Goal: Task Accomplishment & Management: Use online tool/utility

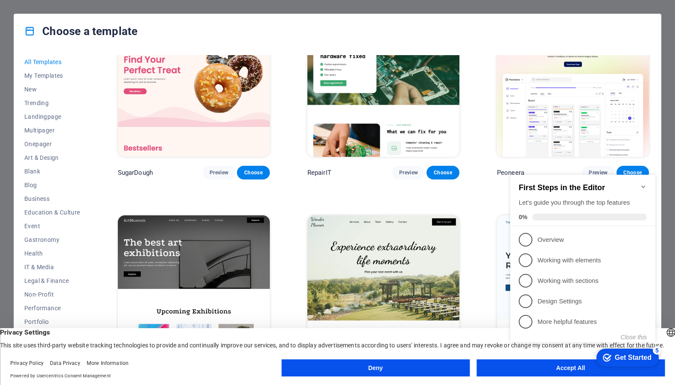
scroll to position [43, 0]
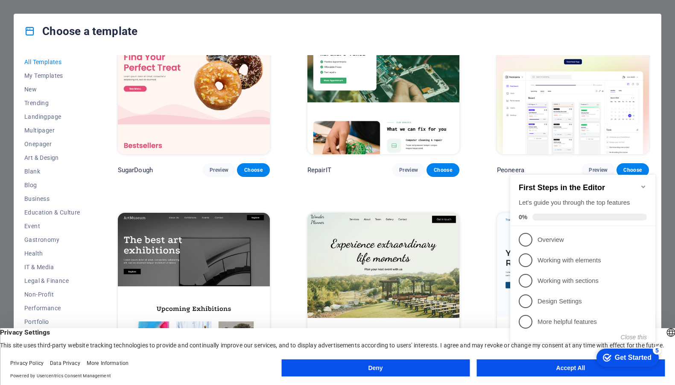
click at [385, 368] on button "Deny" at bounding box center [375, 367] width 188 height 17
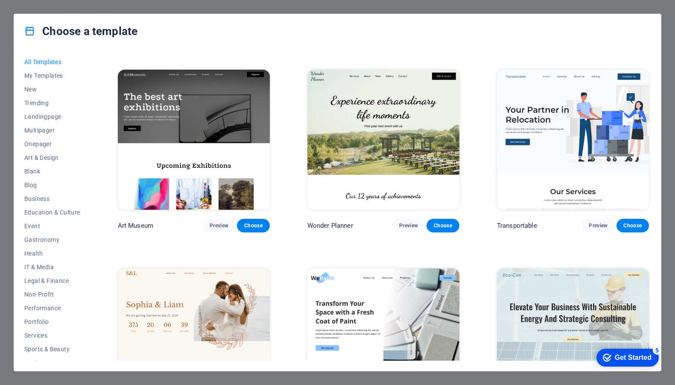
scroll to position [181, 0]
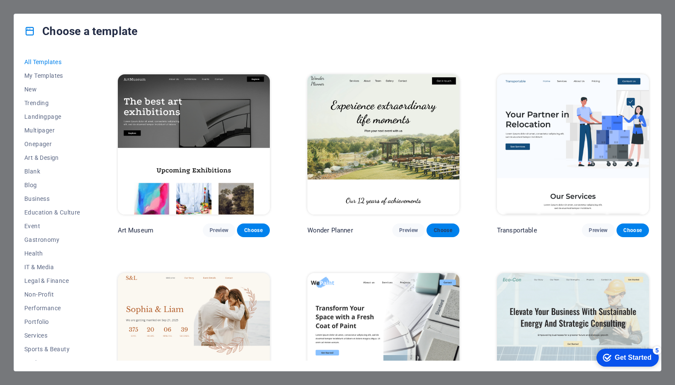
click at [441, 230] on span "Choose" at bounding box center [442, 230] width 19 height 7
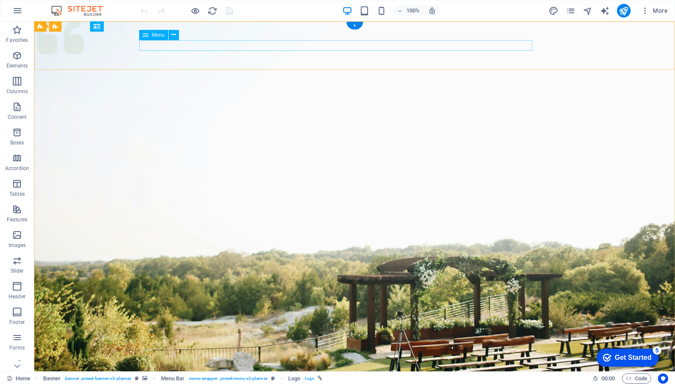
click at [645, 359] on div "Get Started" at bounding box center [633, 357] width 37 height 8
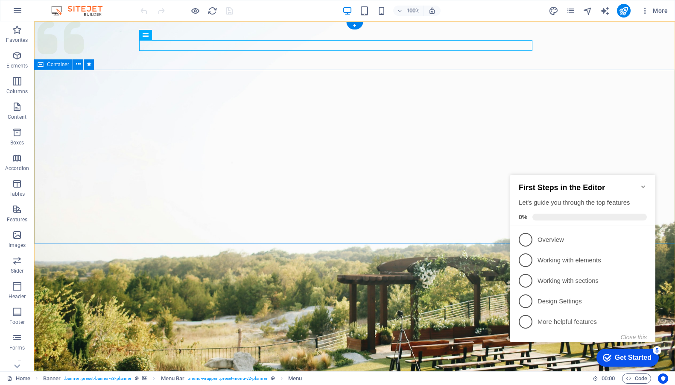
click at [645, 183] on icon "Minimize checklist" at bounding box center [643, 186] width 7 height 7
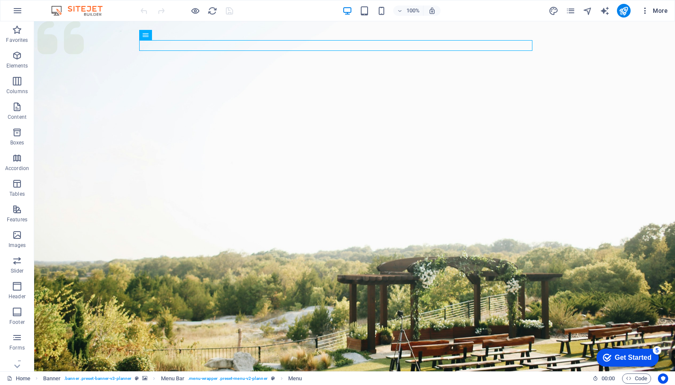
click at [645, 15] on button "More" at bounding box center [654, 11] width 34 height 14
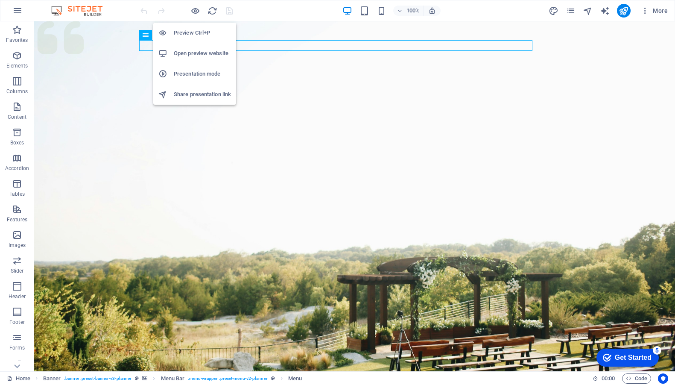
click at [186, 34] on h6 "Preview Ctrl+P" at bounding box center [202, 33] width 57 height 10
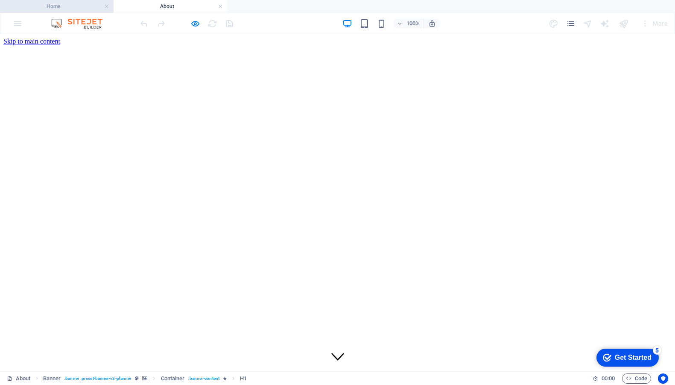
click at [80, 9] on h4 "Home" at bounding box center [57, 6] width 114 height 9
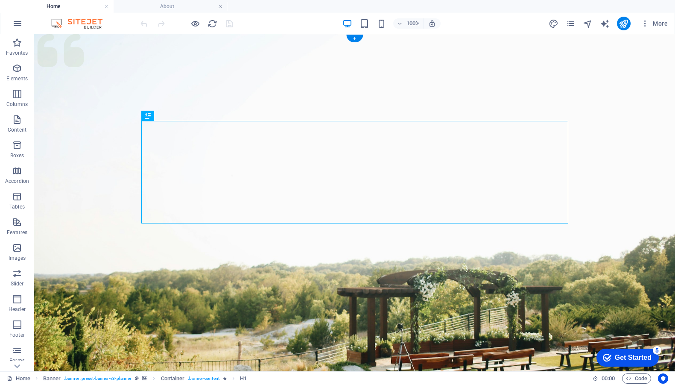
click at [356, 276] on figure at bounding box center [354, 226] width 641 height 384
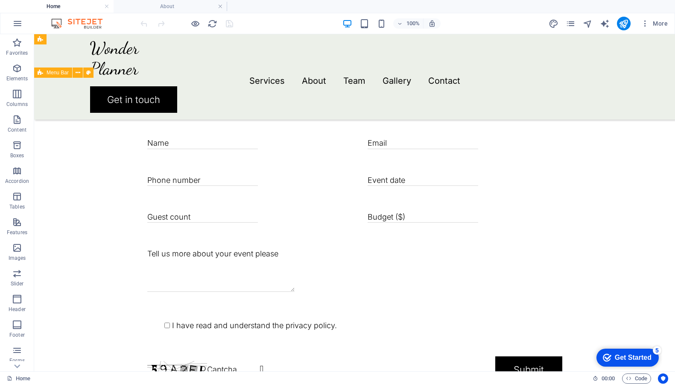
scroll to position [1894, 0]
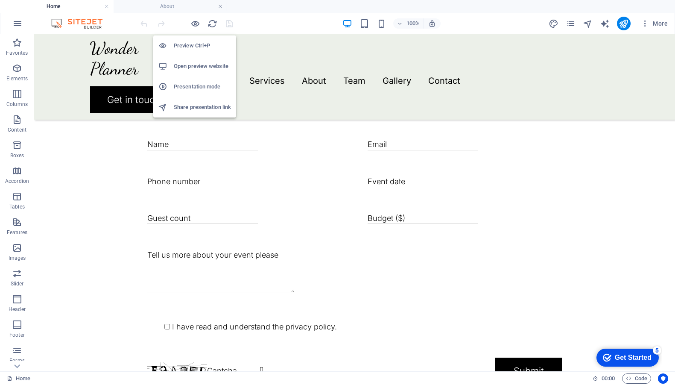
click at [192, 48] on h6 "Preview Ctrl+P" at bounding box center [202, 46] width 57 height 10
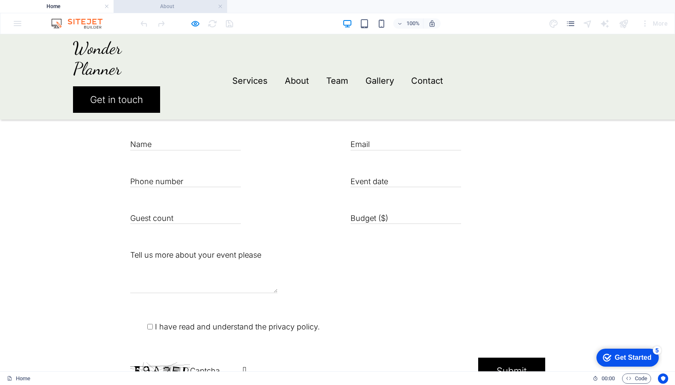
click at [185, 10] on h4 "About" at bounding box center [171, 6] width 114 height 9
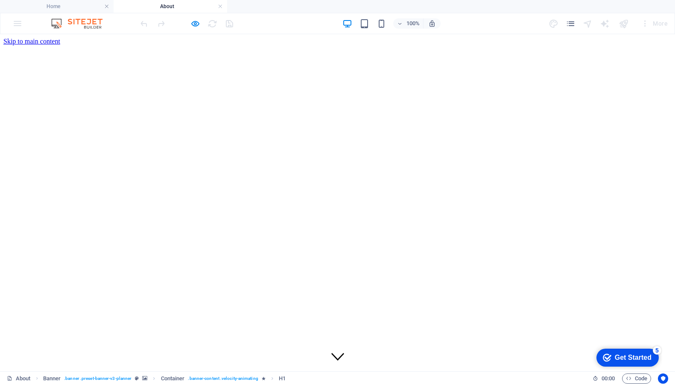
click at [151, 8] on h4 "About" at bounding box center [171, 6] width 114 height 9
click at [74, 3] on h4 "Home" at bounding box center [57, 6] width 114 height 9
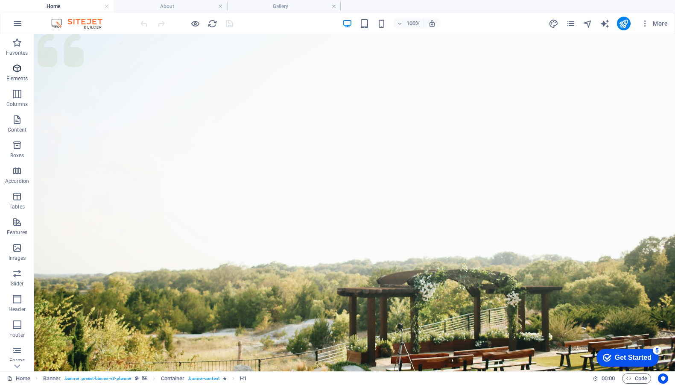
click at [13, 71] on icon "button" at bounding box center [17, 68] width 10 height 10
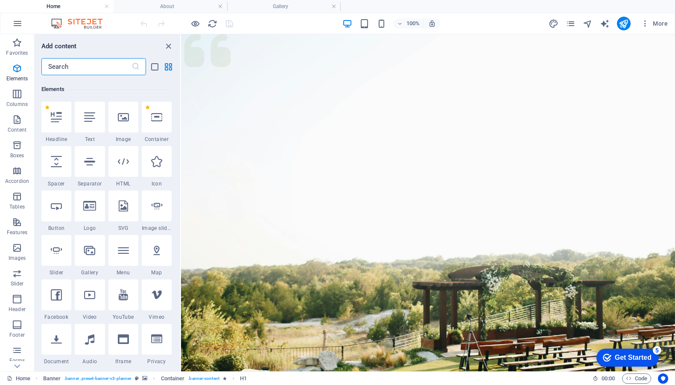
scroll to position [91, 0]
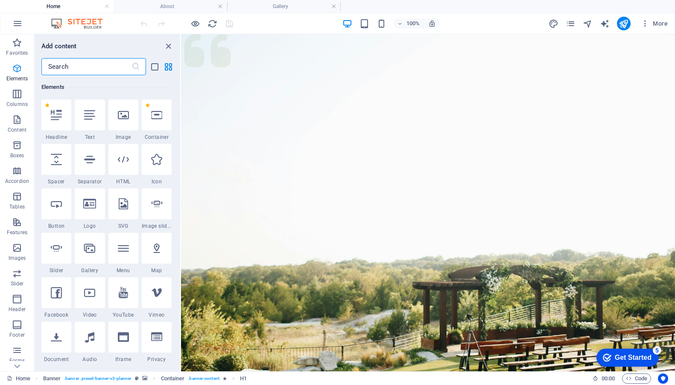
click at [16, 69] on icon "button" at bounding box center [17, 68] width 10 height 10
click at [169, 42] on icon "close panel" at bounding box center [168, 46] width 10 height 10
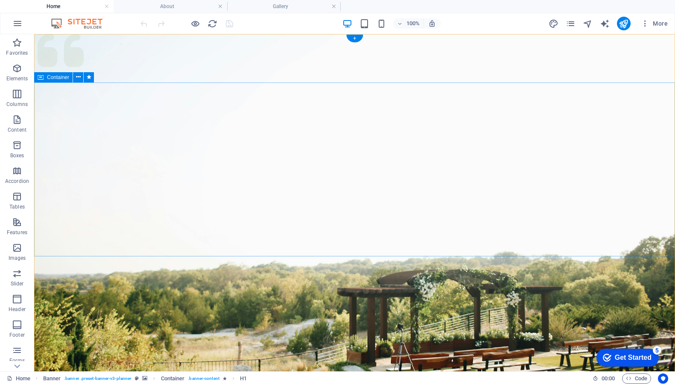
click at [77, 312] on figure at bounding box center [354, 226] width 641 height 384
click at [72, 39] on icon at bounding box center [72, 39] width 5 height 9
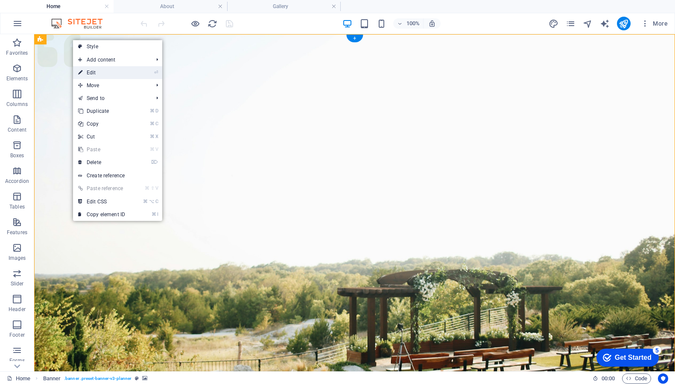
click at [85, 71] on link "⏎ Edit" at bounding box center [101, 72] width 57 height 13
select select "px"
select select "header"
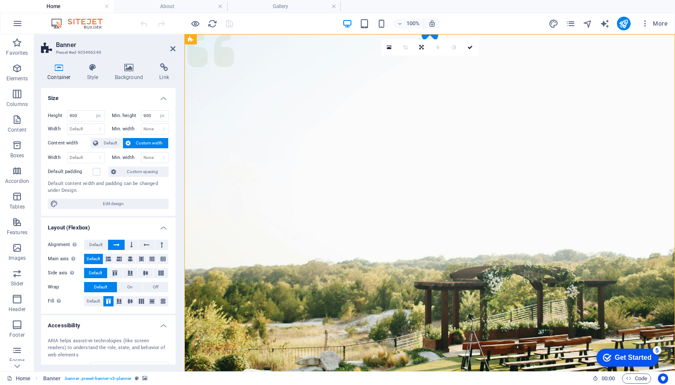
click at [131, 59] on div "Container Style Background Link Size Height 900 Default px rem % vh vw Min. hei…" at bounding box center [108, 213] width 148 height 315
click at [131, 68] on icon at bounding box center [128, 67] width 41 height 9
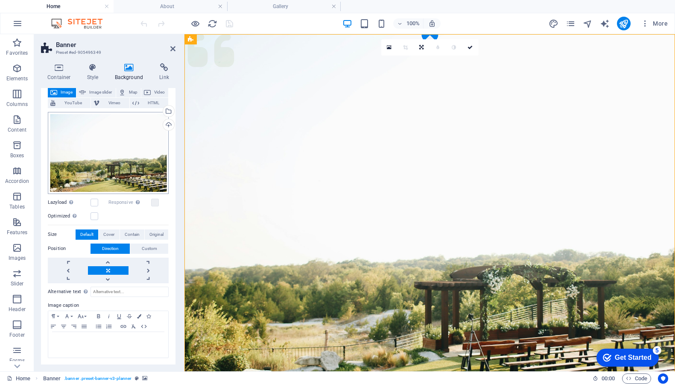
scroll to position [51, 0]
click at [111, 166] on div "Drag files here, click to choose files or select files from Files or our free s…" at bounding box center [108, 153] width 121 height 82
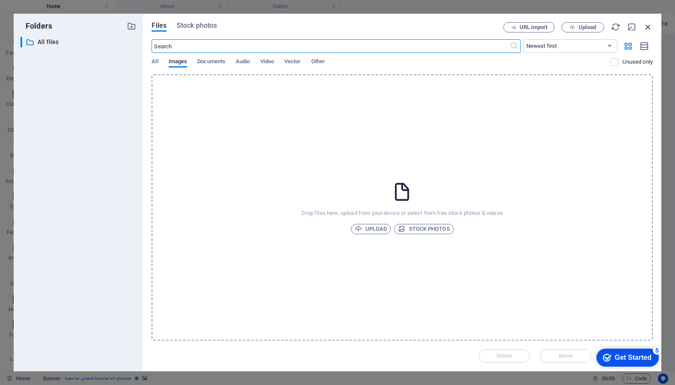
click at [647, 24] on icon "button" at bounding box center [647, 26] width 9 height 9
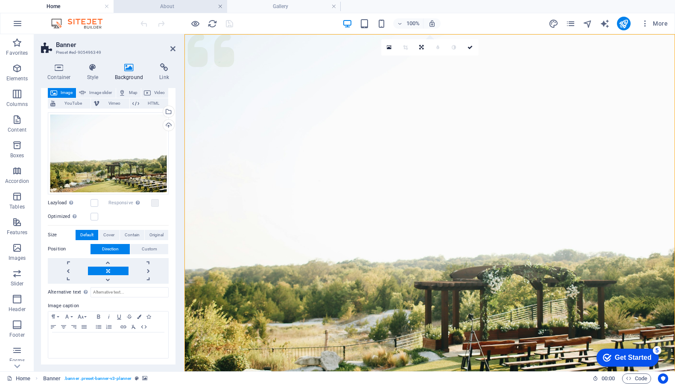
click at [222, 9] on link at bounding box center [220, 7] width 5 height 8
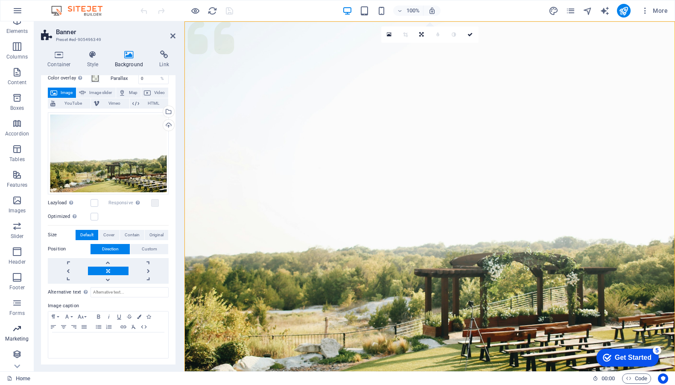
scroll to position [35, 0]
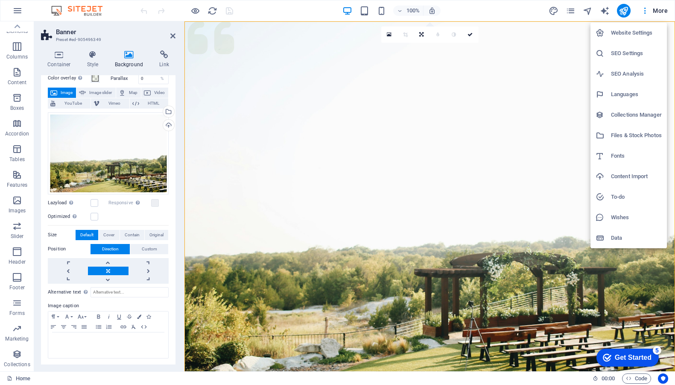
click at [607, 7] on div at bounding box center [337, 192] width 675 height 385
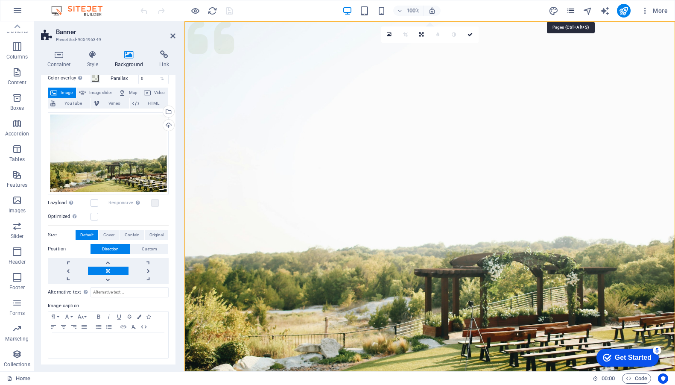
click at [568, 12] on icon "pages" at bounding box center [571, 11] width 10 height 10
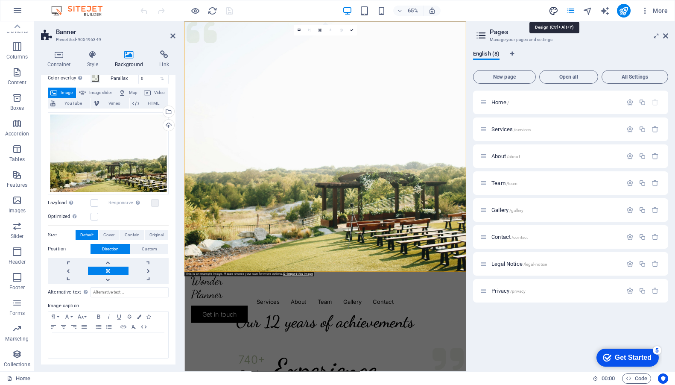
select select "px"
select select "300"
select select "px"
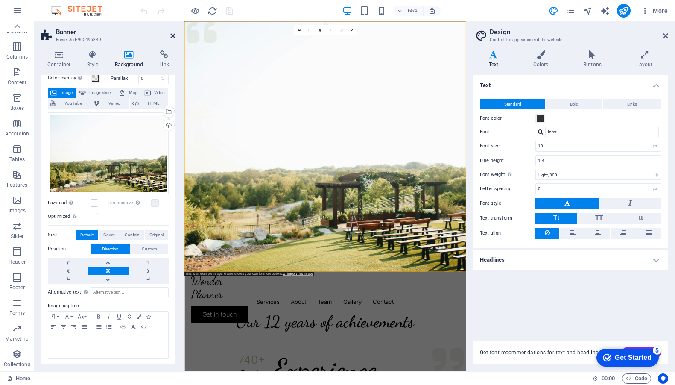
click at [172, 35] on icon at bounding box center [172, 35] width 5 height 7
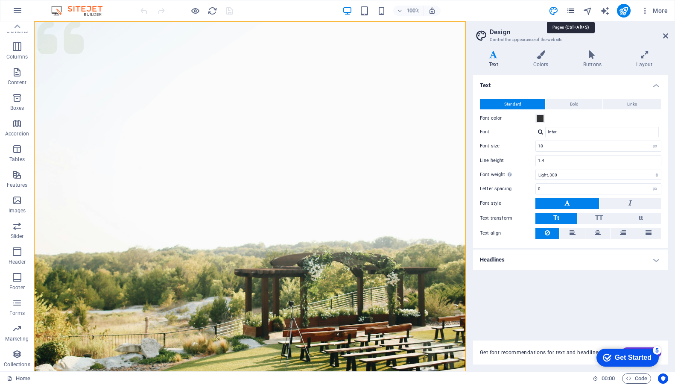
click at [569, 13] on icon "pages" at bounding box center [571, 11] width 10 height 10
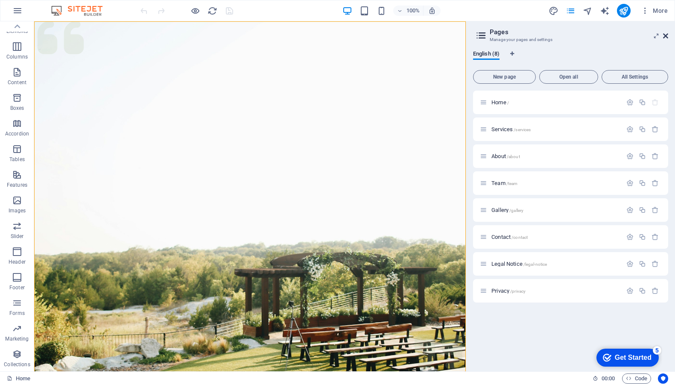
click at [666, 39] on icon at bounding box center [665, 35] width 5 height 7
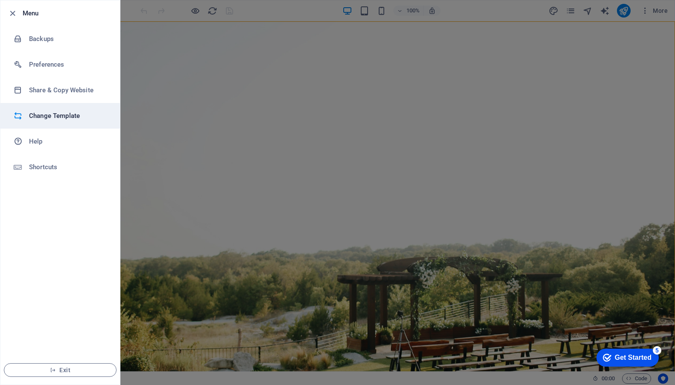
click at [48, 119] on h6 "Change Template" at bounding box center [68, 116] width 79 height 10
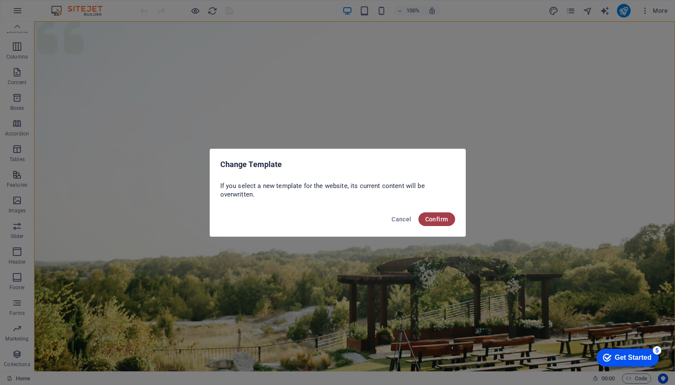
click at [440, 219] on span "Confirm" at bounding box center [436, 219] width 23 height 7
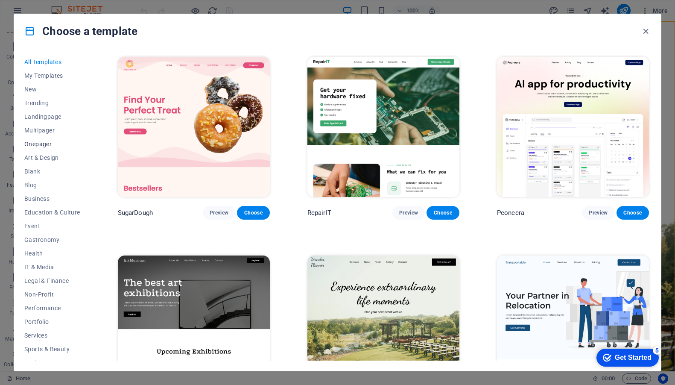
click at [33, 143] on span "Onepager" at bounding box center [52, 143] width 56 height 7
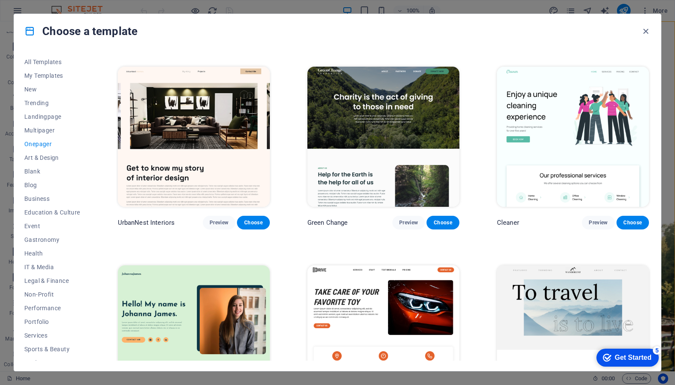
scroll to position [365, 0]
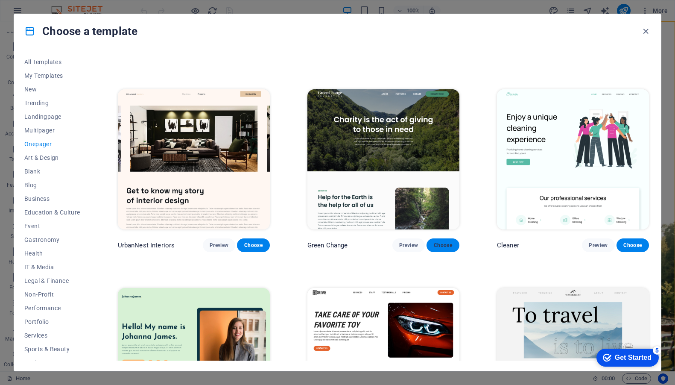
click at [450, 242] on span "Choose" at bounding box center [442, 245] width 19 height 7
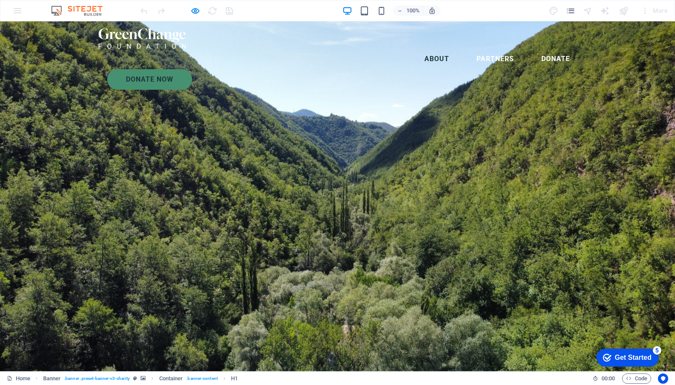
click at [417, 49] on link "About" at bounding box center [436, 59] width 38 height 20
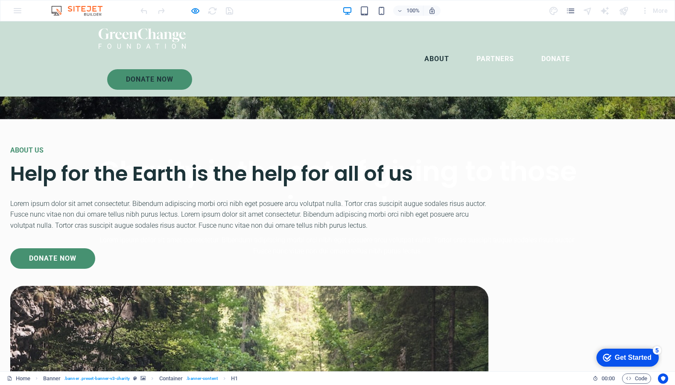
scroll to position [298, 0]
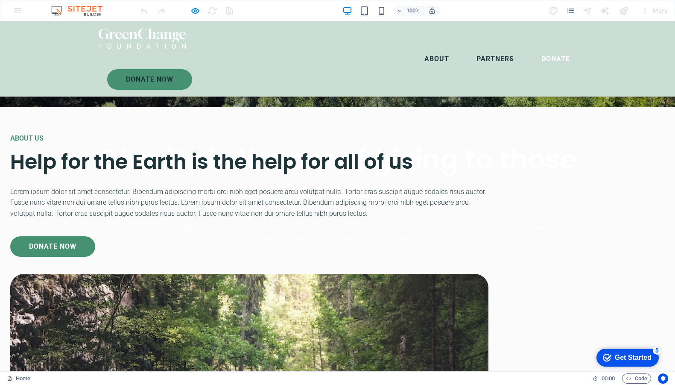
click at [470, 49] on link "Partners" at bounding box center [495, 59] width 51 height 20
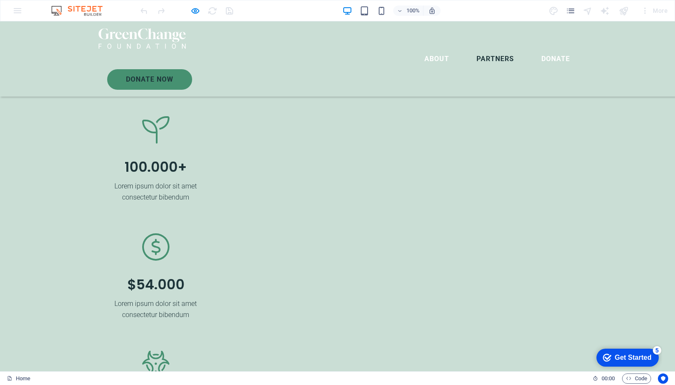
scroll to position [1338, 0]
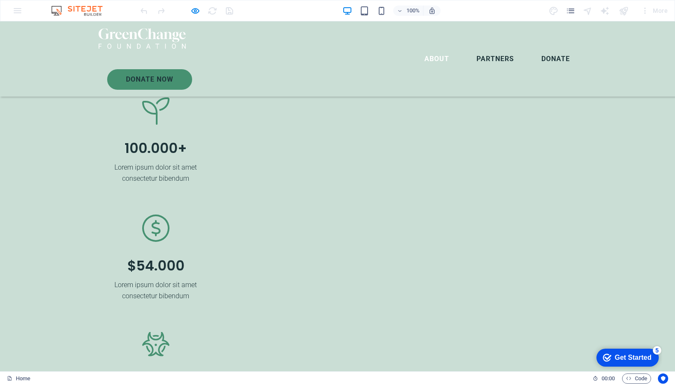
click at [534, 49] on link "Donate" at bounding box center [555, 59] width 42 height 20
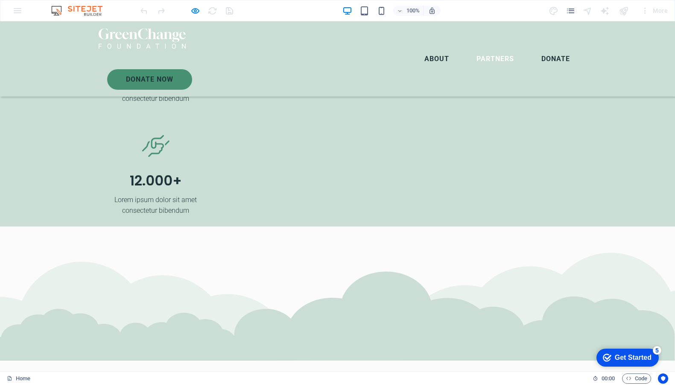
click at [417, 49] on link "About" at bounding box center [436, 59] width 38 height 20
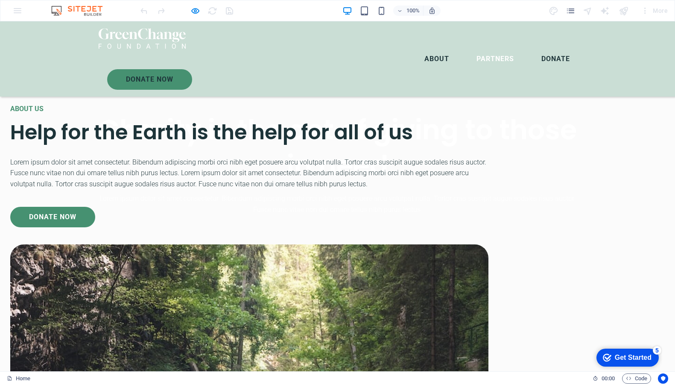
scroll to position [298, 0]
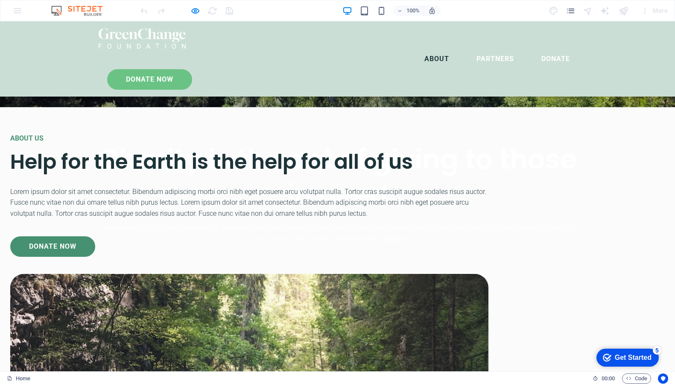
click at [192, 69] on link "Donate Now" at bounding box center [149, 79] width 85 height 20
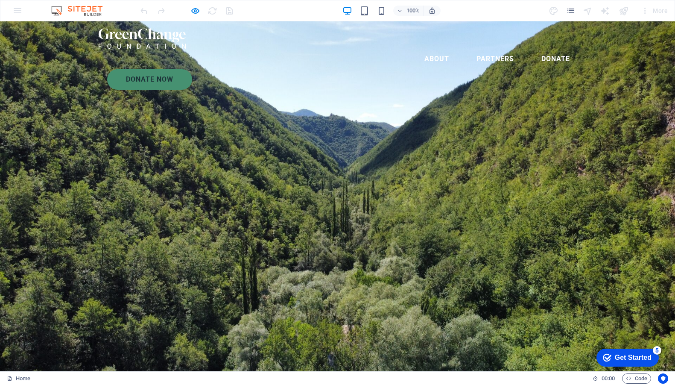
scroll to position [0, 0]
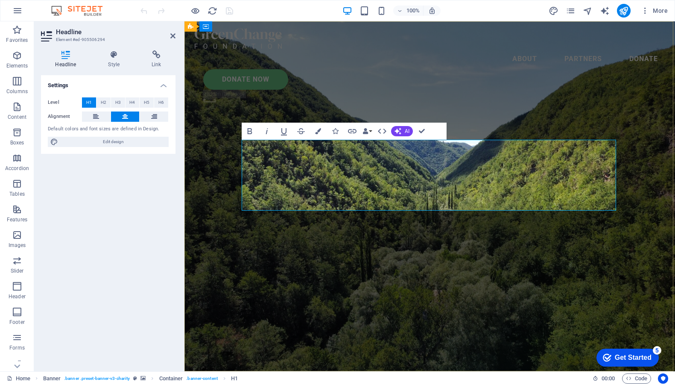
drag, startPoint x: 479, startPoint y: 158, endPoint x: 356, endPoint y: 159, distance: 122.9
drag, startPoint x: 309, startPoint y: 192, endPoint x: 677, endPoint y: 178, distance: 367.4
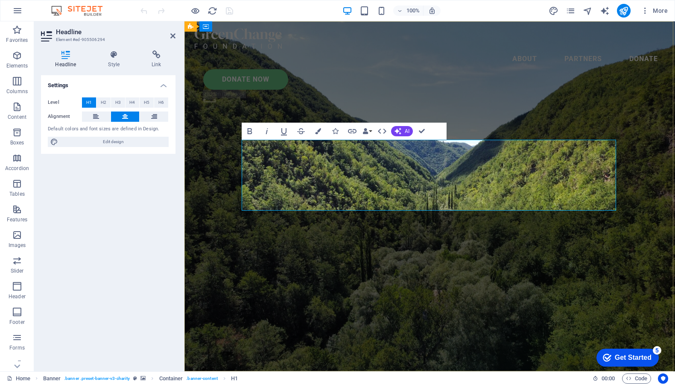
drag, startPoint x: 575, startPoint y: 190, endPoint x: 280, endPoint y: 189, distance: 295.0
click at [115, 102] on span "H3" at bounding box center [118, 102] width 6 height 10
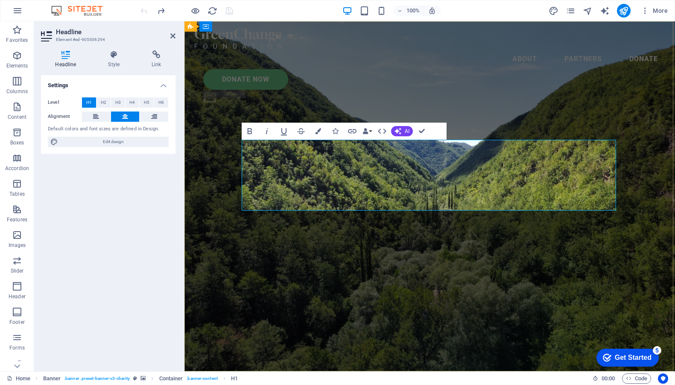
drag, startPoint x: 480, startPoint y: 165, endPoint x: 357, endPoint y: 165, distance: 122.9
drag, startPoint x: 290, startPoint y: 195, endPoint x: 485, endPoint y: 211, distance: 195.8
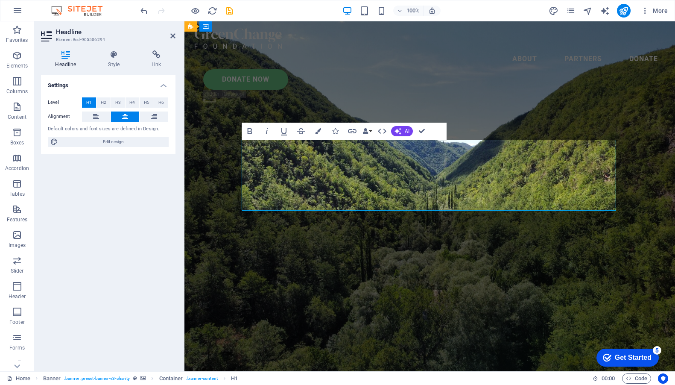
drag, startPoint x: 578, startPoint y: 194, endPoint x: 280, endPoint y: 198, distance: 297.6
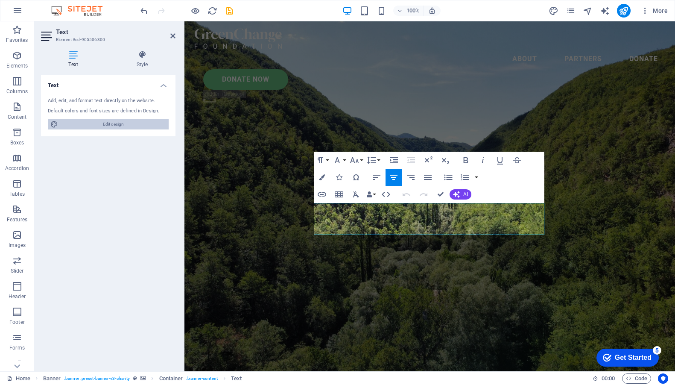
click at [134, 123] on span "Edit design" at bounding box center [113, 124] width 105 height 10
select select "px"
select select "300"
select select "px"
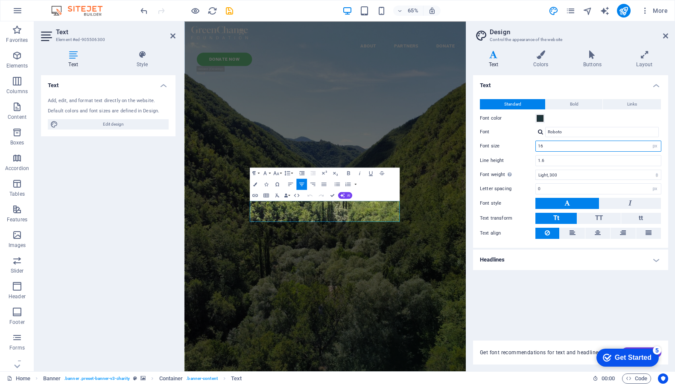
click at [619, 145] on input "16" at bounding box center [598, 146] width 125 height 10
type input "1"
type input "32"
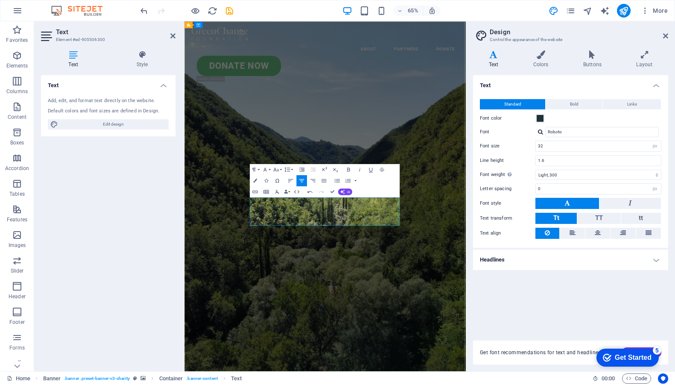
select select "500"
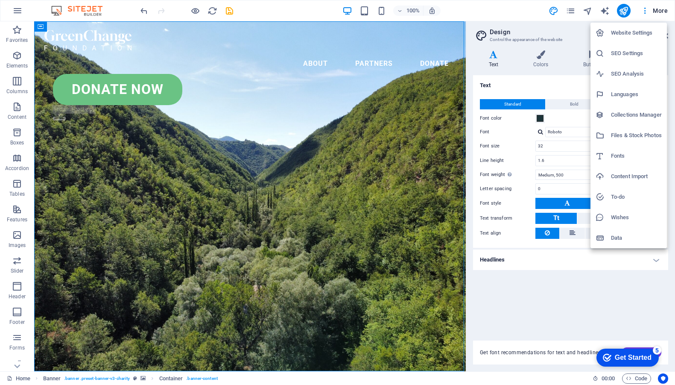
click at [647, 9] on div at bounding box center [337, 192] width 675 height 385
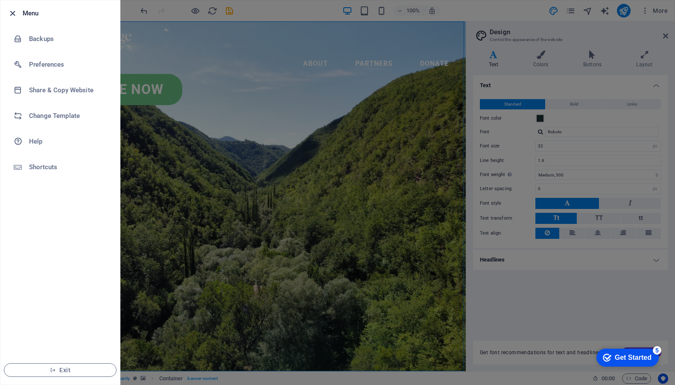
click at [12, 12] on icon "button" at bounding box center [13, 14] width 10 height 10
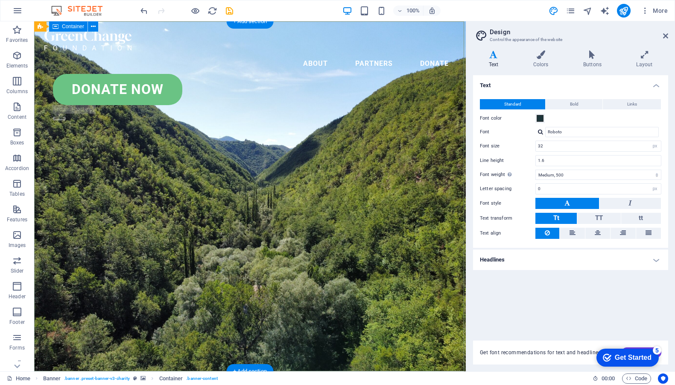
click at [666, 39] on icon at bounding box center [665, 35] width 5 height 7
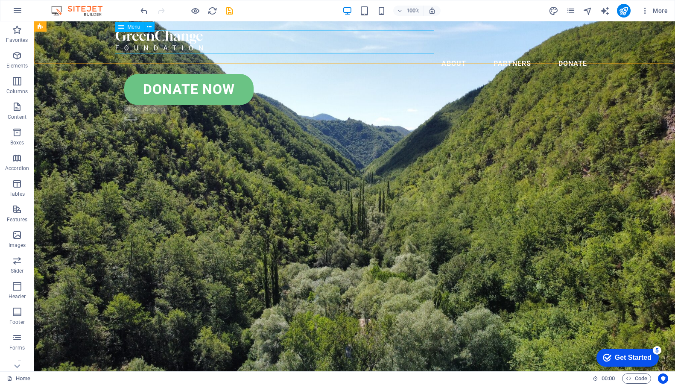
click at [282, 50] on nav "About Partners Donate" at bounding box center [355, 61] width 478 height 23
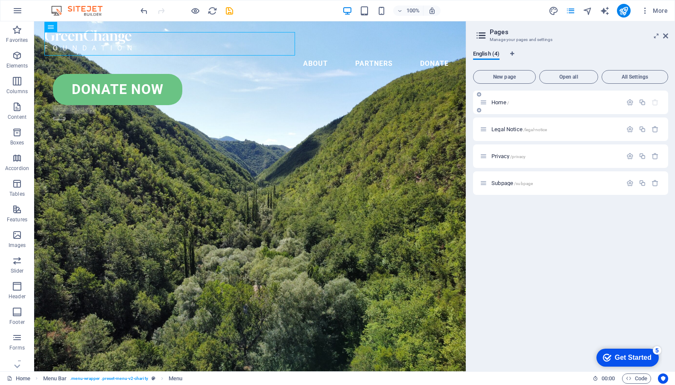
click at [497, 99] on div "Home /" at bounding box center [551, 102] width 142 height 10
click at [502, 102] on span "Home /" at bounding box center [500, 102] width 18 height 6
click at [630, 99] on icon "button" at bounding box center [629, 102] width 7 height 7
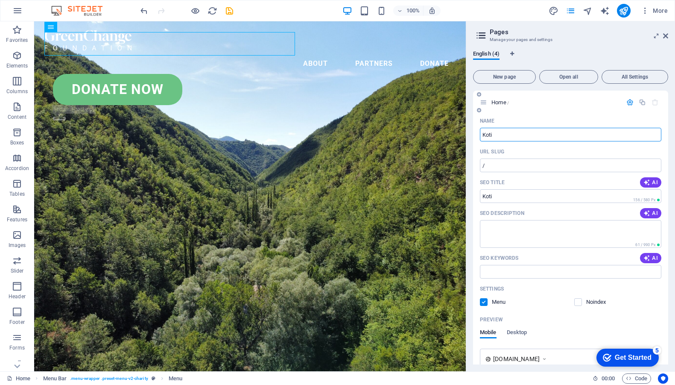
type input "Koti"
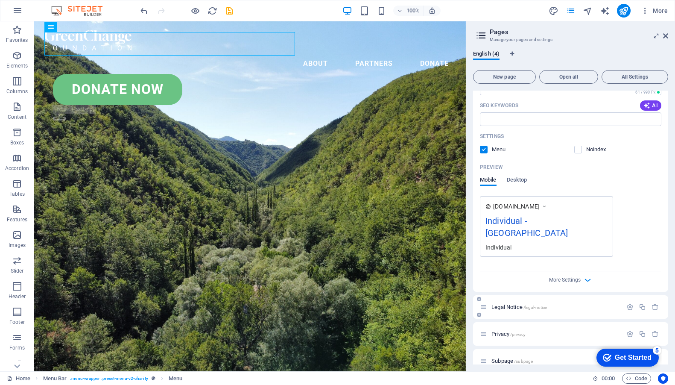
scroll to position [152, 0]
click at [654, 304] on icon "button" at bounding box center [654, 307] width 7 height 7
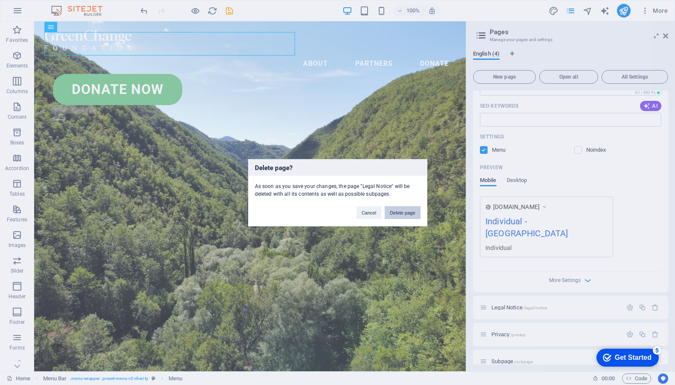
click at [400, 213] on button "Delete page" at bounding box center [402, 212] width 35 height 13
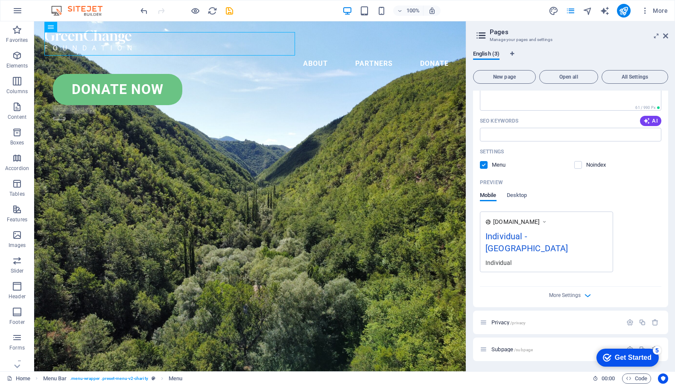
scroll to position [125, 0]
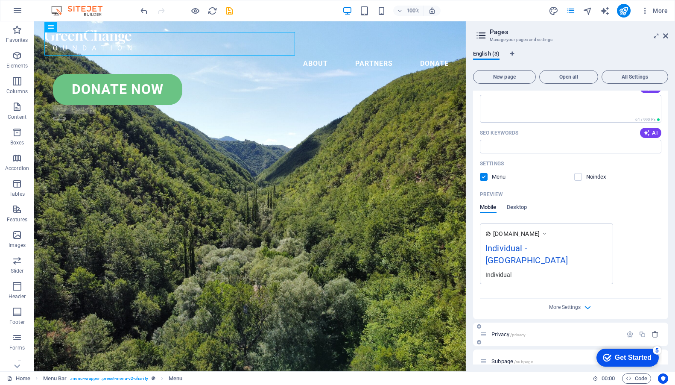
click at [654, 330] on icon "button" at bounding box center [654, 333] width 7 height 7
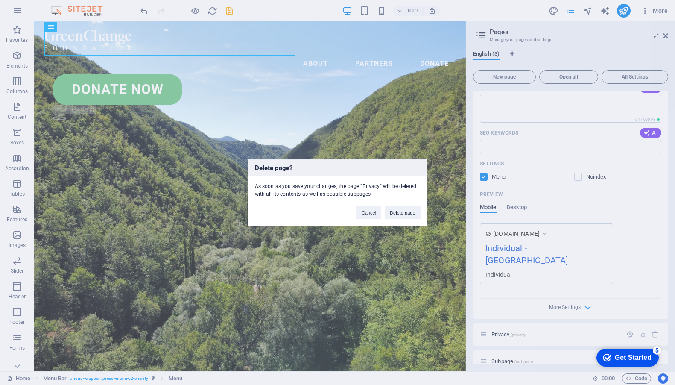
click at [398, 219] on div "Delete page? As soon as you save your changes, the page "Privacy" will be delet…" at bounding box center [337, 192] width 179 height 67
click at [405, 214] on button "Delete page" at bounding box center [402, 212] width 35 height 13
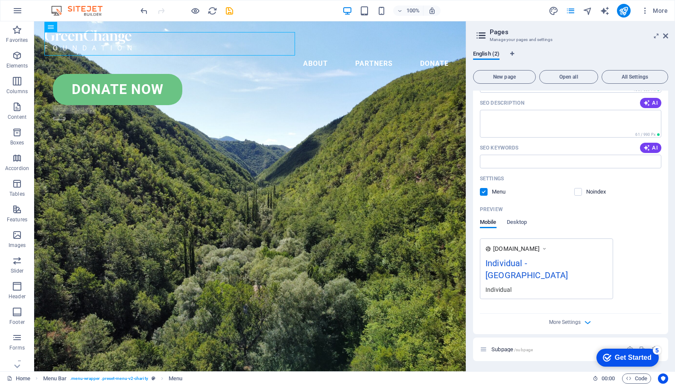
scroll to position [98, 0]
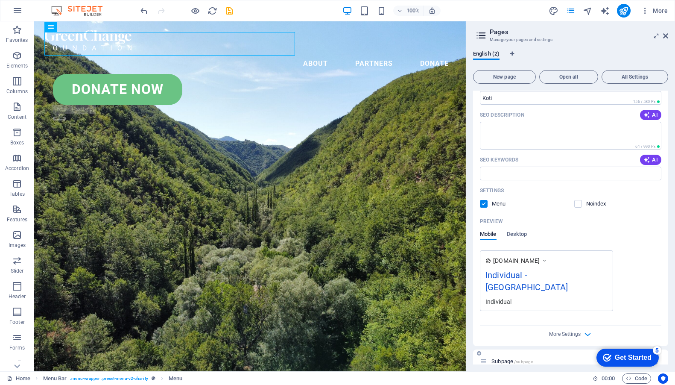
click at [543, 358] on p "Subpage /subpage" at bounding box center [555, 361] width 128 height 6
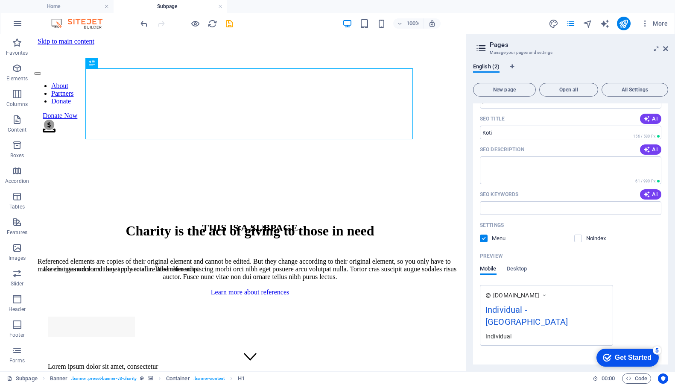
scroll to position [0, 0]
drag, startPoint x: 604, startPoint y: 354, endPoint x: 606, endPoint y: 209, distance: 145.2
click at [606, 344] on html "checkmark Get Started 5 First Steps in the Editor Let's guide you through the t…" at bounding box center [627, 357] width 70 height 26
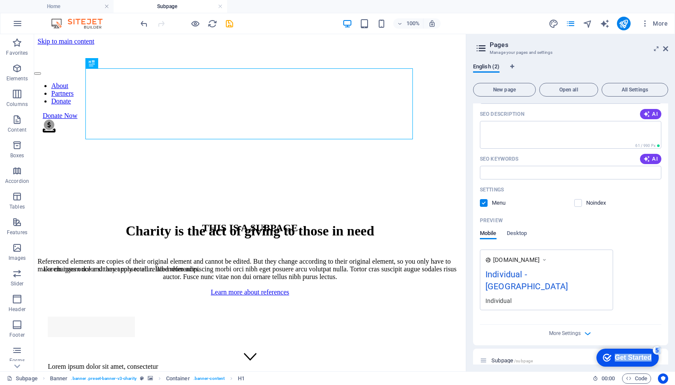
scroll to position [111, 0]
click at [628, 344] on div "checkmark Get Started 5 First Steps in the Editor Let's guide you through the t…" at bounding box center [627, 357] width 70 height 26
click at [488, 66] on span "English (2)" at bounding box center [486, 67] width 26 height 12
click at [512, 67] on icon "Language Tabs" at bounding box center [512, 66] width 4 height 5
select select "41"
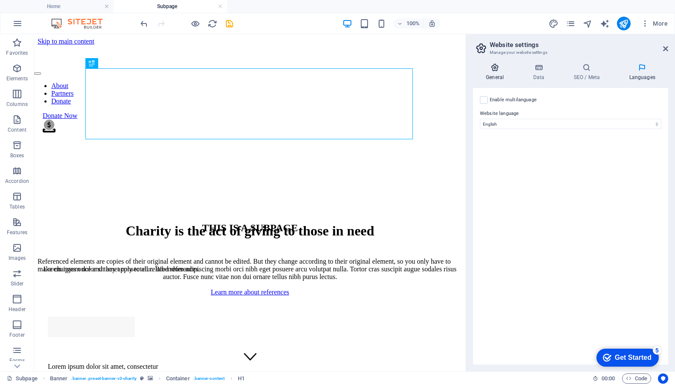
click at [494, 71] on icon at bounding box center [495, 67] width 44 height 9
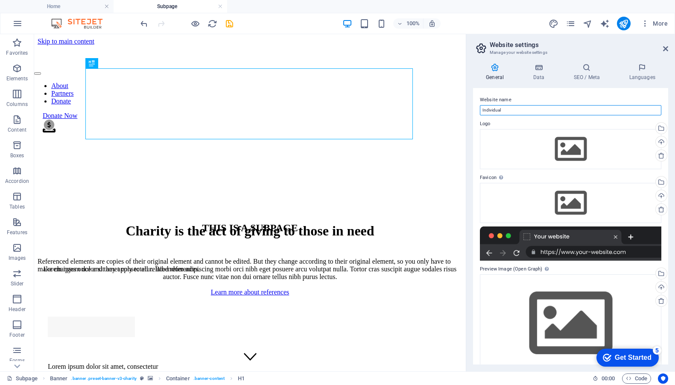
click at [526, 112] on input "Individual" at bounding box center [570, 110] width 181 height 10
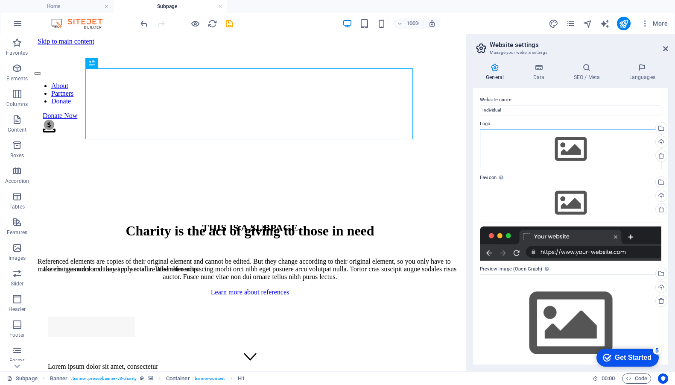
click at [572, 151] on div "Drag files here, click to choose files or select files from Files or our free s…" at bounding box center [570, 149] width 181 height 40
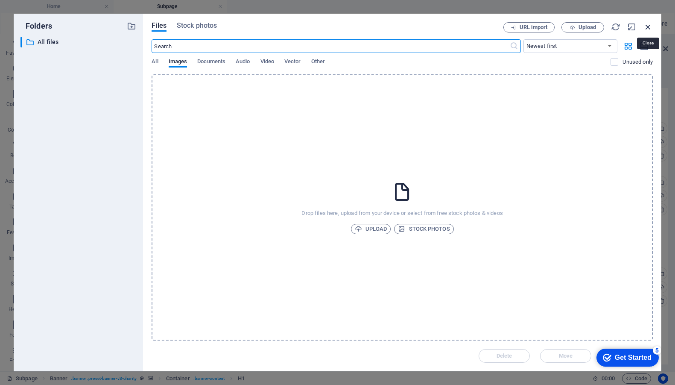
click at [649, 29] on icon "button" at bounding box center [647, 26] width 9 height 9
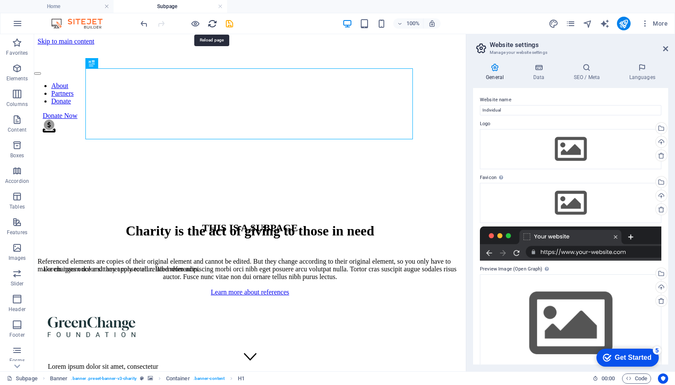
click at [214, 23] on icon "reload" at bounding box center [212, 24] width 10 height 10
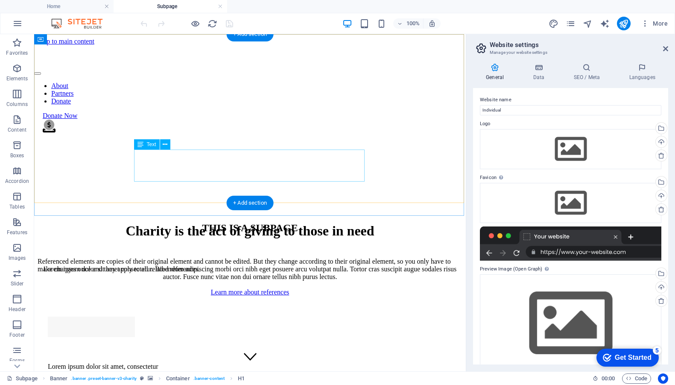
scroll to position [0, 0]
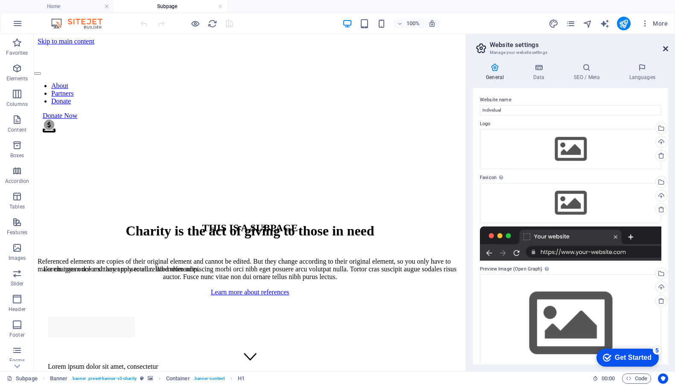
click at [666, 49] on icon at bounding box center [665, 48] width 5 height 7
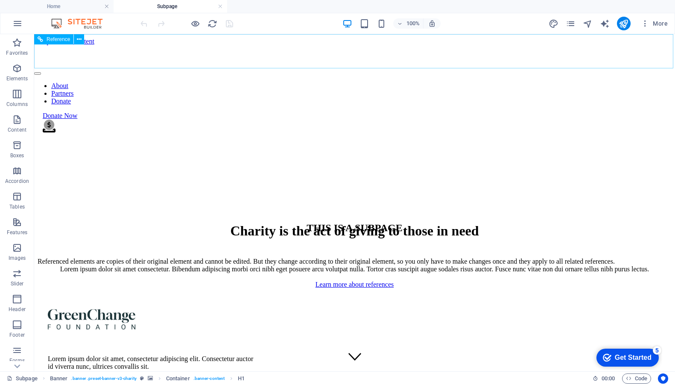
click at [342, 82] on nav "About Partners Donate" at bounding box center [354, 93] width 641 height 23
click at [210, 24] on icon "reload" at bounding box center [212, 24] width 10 height 10
click at [569, 23] on icon "pages" at bounding box center [571, 24] width 10 height 10
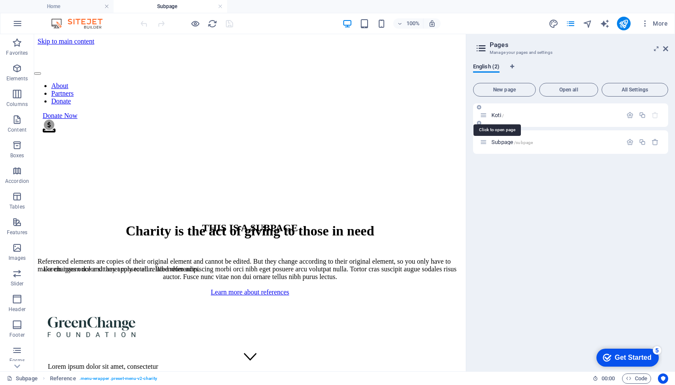
click at [493, 114] on span "Koti /" at bounding box center [497, 115] width 12 height 6
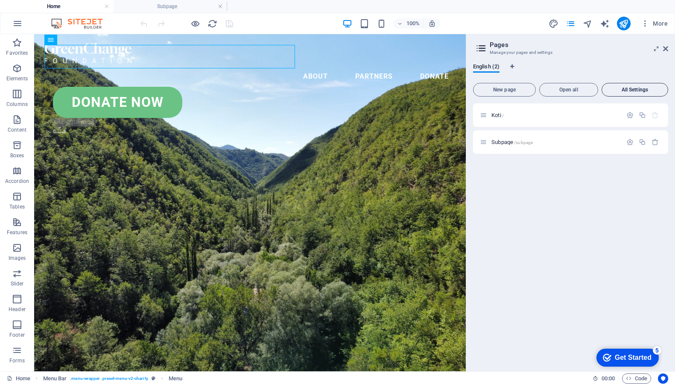
click at [623, 93] on button "All Settings" at bounding box center [634, 90] width 67 height 14
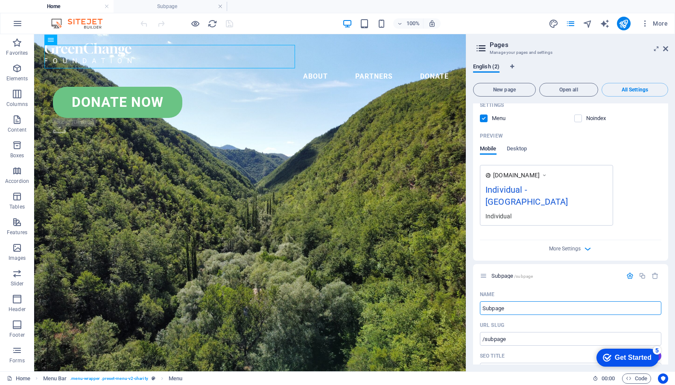
scroll to position [222, 0]
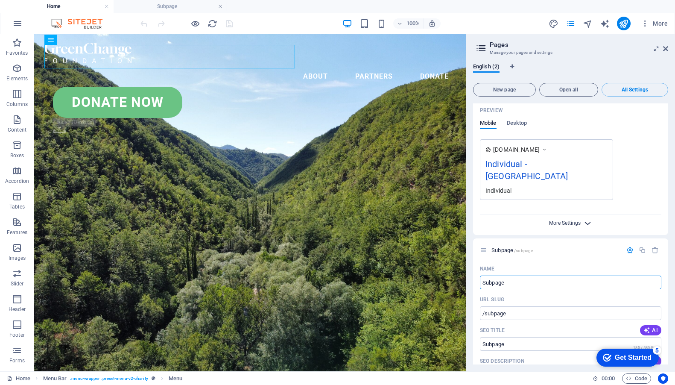
click at [571, 220] on span "More Settings" at bounding box center [565, 223] width 32 height 6
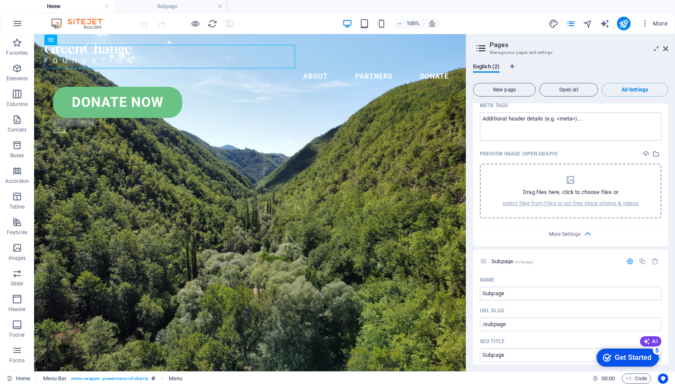
scroll to position [338, 0]
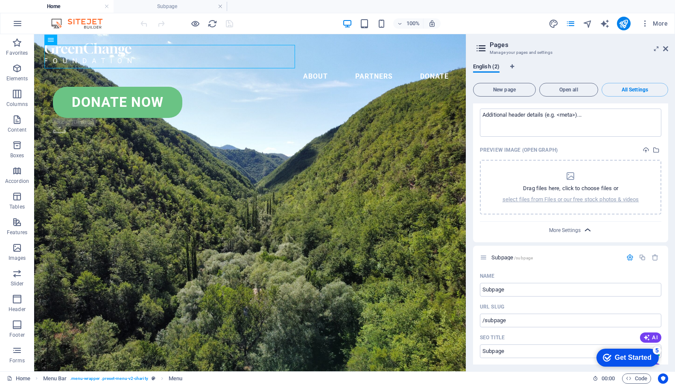
click at [571, 225] on span "More Settings" at bounding box center [571, 230] width 10 height 10
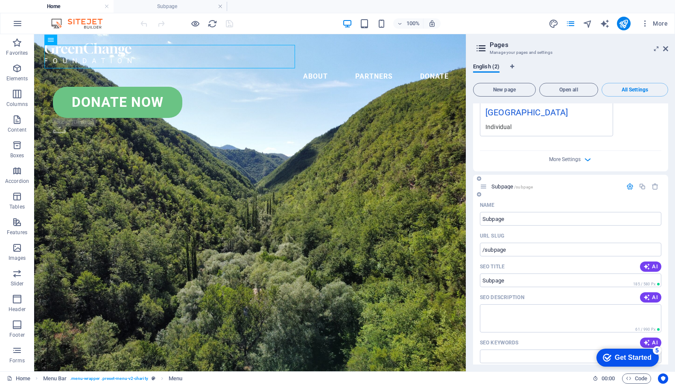
scroll to position [271, 0]
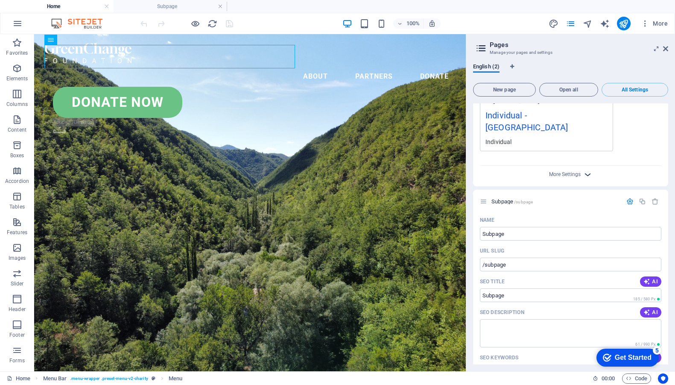
click at [566, 169] on span "More Settings" at bounding box center [571, 174] width 10 height 10
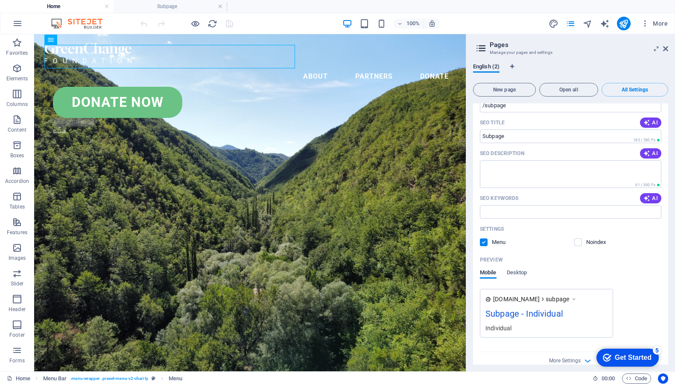
scroll to position [552, 0]
click at [566, 358] on span "More Settings" at bounding box center [565, 361] width 32 height 6
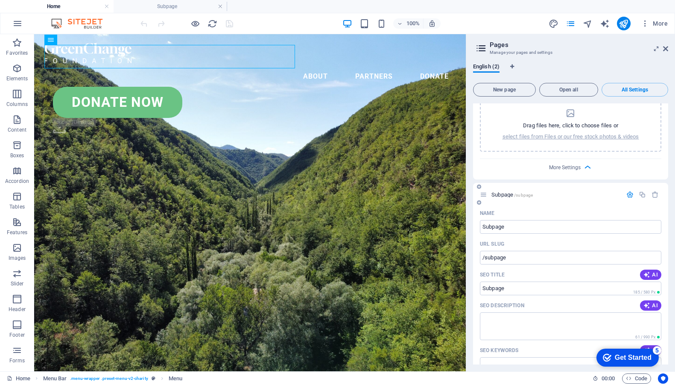
scroll to position [400, 0]
click at [655, 191] on icon "button" at bounding box center [654, 194] width 7 height 7
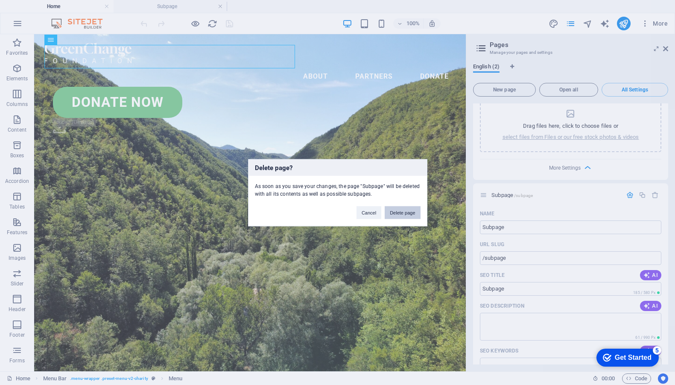
click at [401, 213] on button "Delete page" at bounding box center [402, 212] width 35 height 13
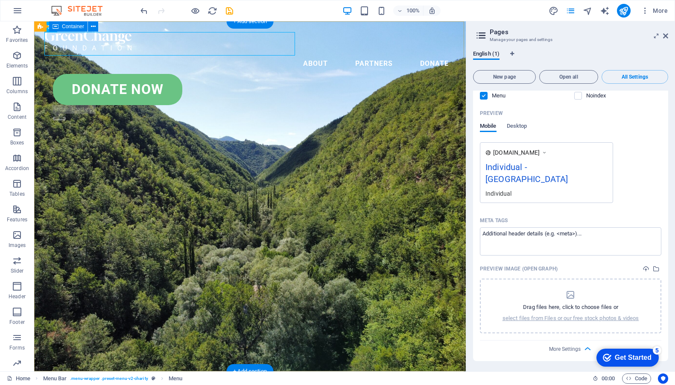
scroll to position [194, 0]
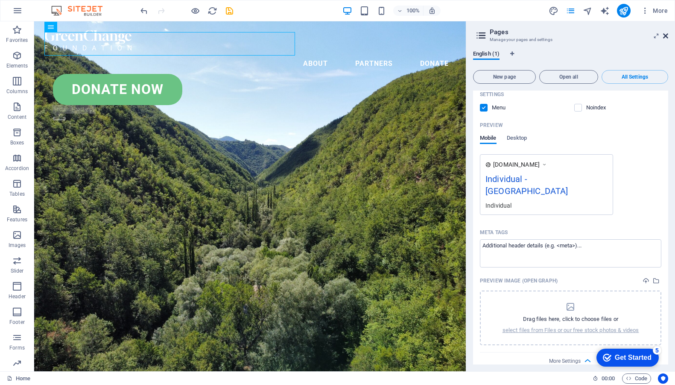
click at [664, 37] on icon at bounding box center [665, 35] width 5 height 7
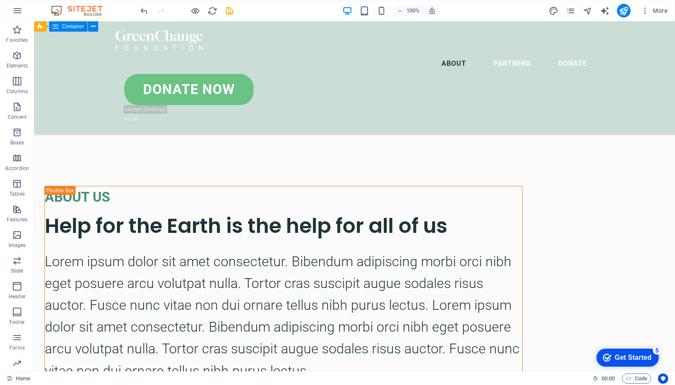
scroll to position [1299, 0]
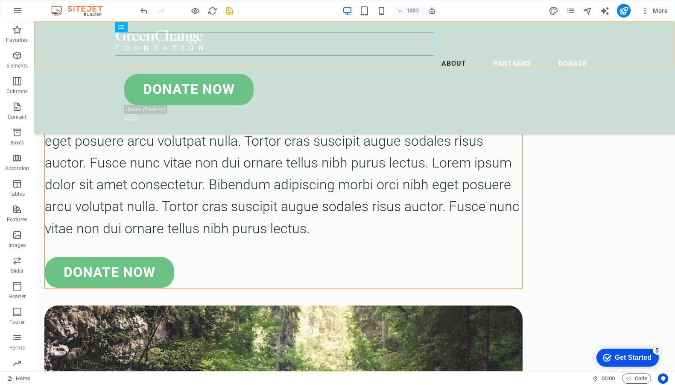
click at [47, 27] on div "About Partners Donate Donate Now .fa-secondary{opacity:.4}" at bounding box center [354, 77] width 641 height 112
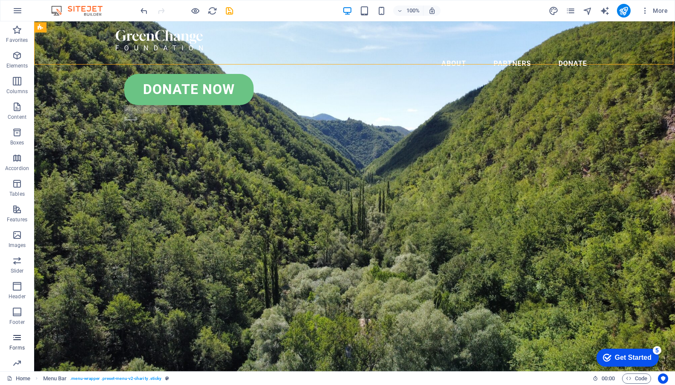
scroll to position [0, 0]
click at [18, 337] on icon "button" at bounding box center [17, 337] width 10 height 10
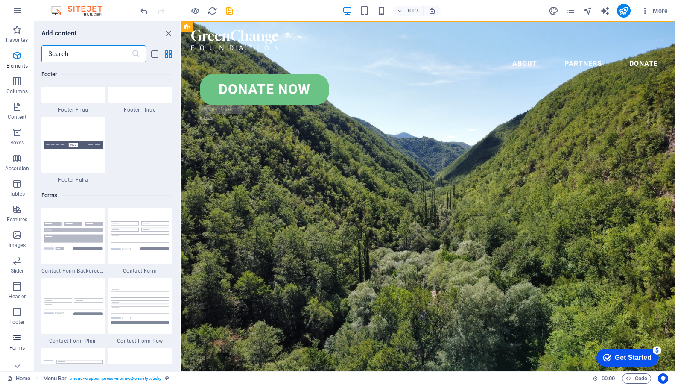
scroll to position [6232, 0]
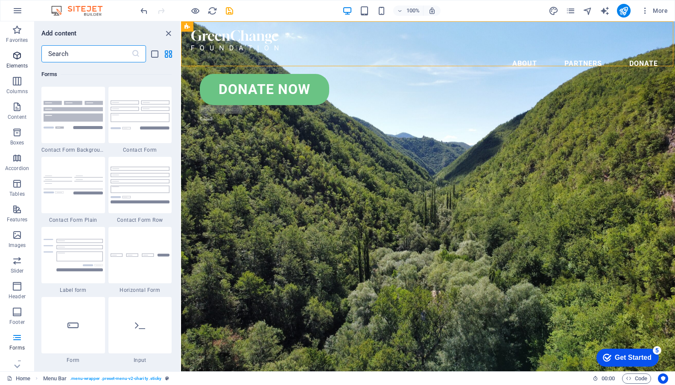
click at [15, 58] on icon "button" at bounding box center [17, 55] width 10 height 10
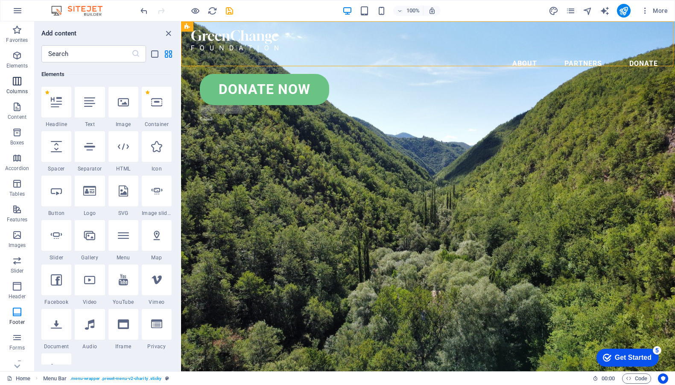
click at [15, 93] on p "Columns" at bounding box center [16, 91] width 21 height 7
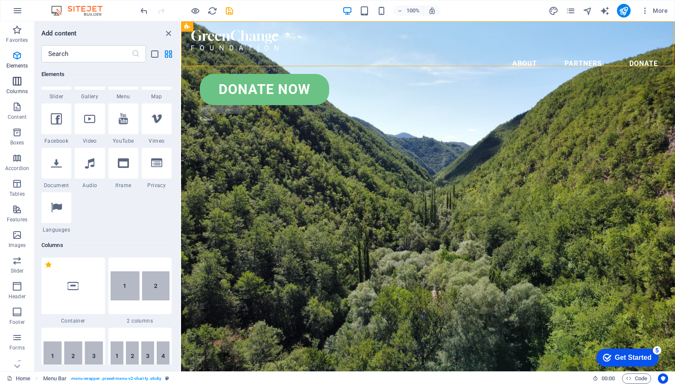
scroll to position [423, 0]
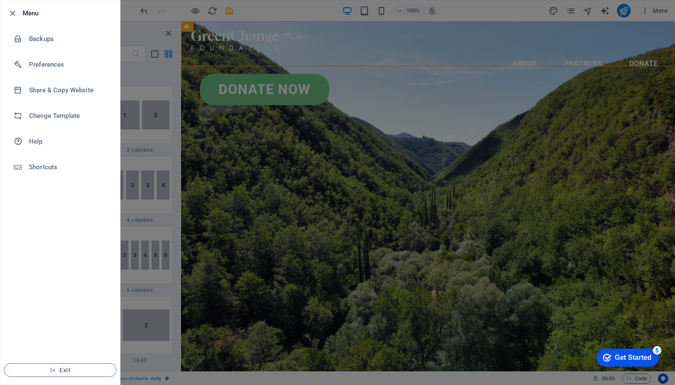
click at [168, 38] on div at bounding box center [337, 192] width 675 height 385
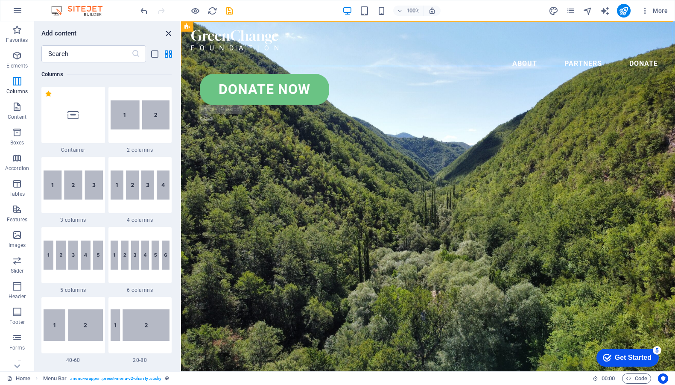
click at [168, 32] on icon "close panel" at bounding box center [168, 34] width 10 height 10
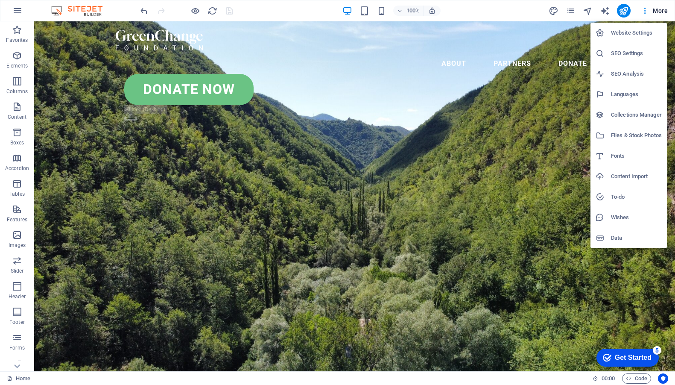
click at [658, 9] on div at bounding box center [337, 192] width 675 height 385
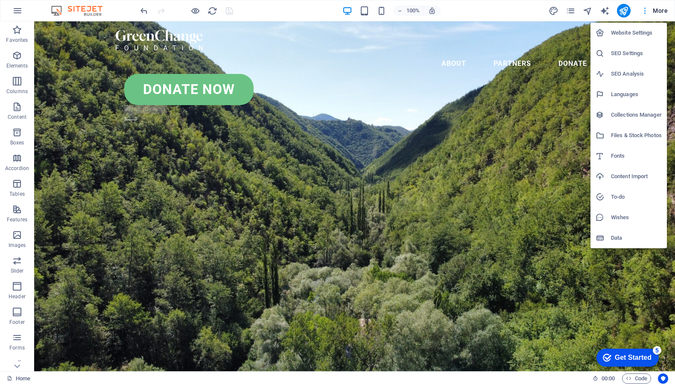
click at [645, 8] on div at bounding box center [337, 192] width 675 height 385
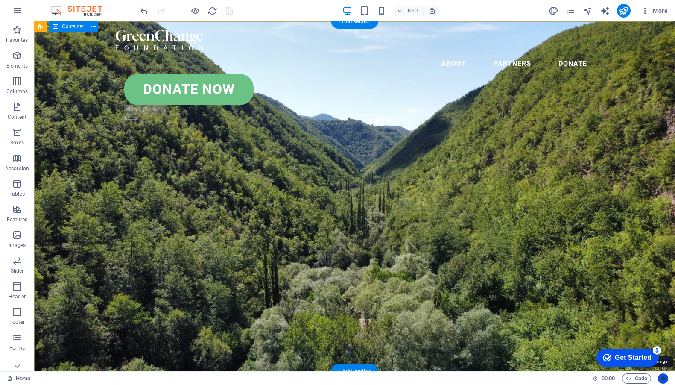
click at [663, 378] on icon "Usercentrics" at bounding box center [663, 378] width 6 height 6
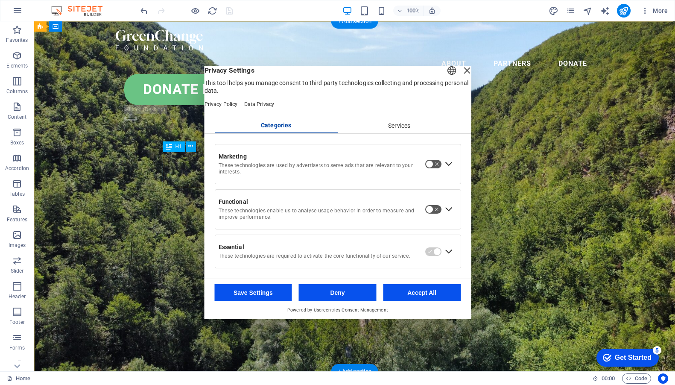
click at [461, 75] on div "Close Layer" at bounding box center [467, 70] width 12 height 12
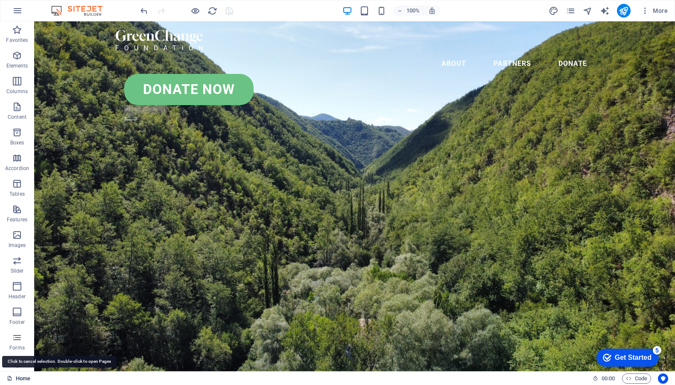
click at [0, 0] on link "Home" at bounding box center [0, 0] width 0 height 0
click at [7, 379] on icon at bounding box center [10, 378] width 6 height 6
click at [16, 366] on icon at bounding box center [17, 366] width 6 height 4
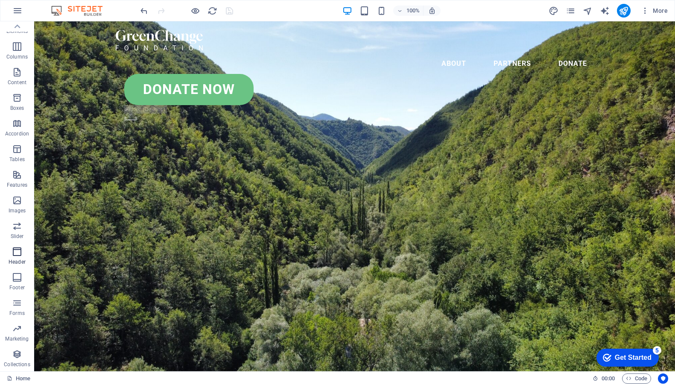
click at [16, 254] on icon "button" at bounding box center [17, 251] width 10 height 10
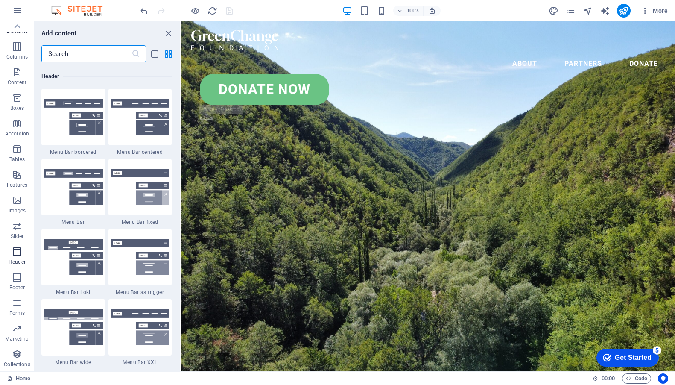
scroll to position [5140, 0]
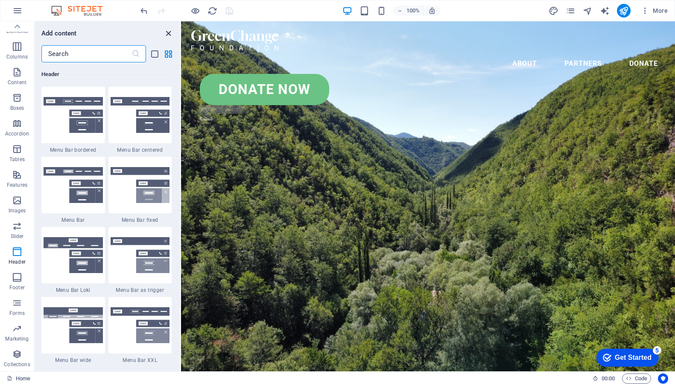
click at [169, 33] on icon "close panel" at bounding box center [168, 34] width 10 height 10
